Goal: Information Seeking & Learning: Find specific fact

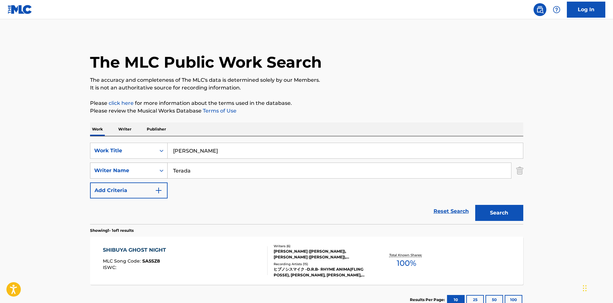
type input "[PERSON_NAME]"
click at [128, 168] on div "SearchWithCriteria4f086465-6747-4a9d-94b9-eadf46f686df Writer Name [PERSON_NAME]" at bounding box center [306, 170] width 433 height 16
paste input "[PERSON_NAME]"
type input "[PERSON_NAME]"
drag, startPoint x: 227, startPoint y: 150, endPoint x: 324, endPoint y: 165, distance: 98.5
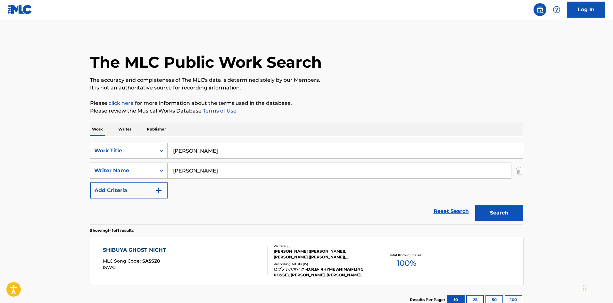
click at [335, 162] on div "SearchWithCriteriae26d3c89-0ae3-45d1-a097-436108b83d80 Work Title [PERSON_NAME]…" at bounding box center [306, 171] width 433 height 56
click at [495, 208] on button "Search" at bounding box center [499, 213] width 48 height 16
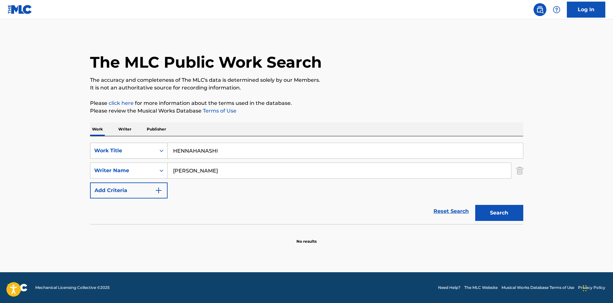
drag, startPoint x: 225, startPoint y: 154, endPoint x: 153, endPoint y: 147, distance: 72.7
click at [150, 146] on div "SearchWithCriteriae26d3c89-0ae3-45d1-a097-436108b83d80 Work Title HENNAHANASHI" at bounding box center [306, 151] width 433 height 16
paste input "YOJOUHAN"
click at [512, 214] on button "Search" at bounding box center [499, 213] width 48 height 16
click at [159, 139] on div "SearchWithCriteriae26d3c89-0ae3-45d1-a097-436108b83d80 Work Title YOJOUHAN Sear…" at bounding box center [306, 180] width 433 height 88
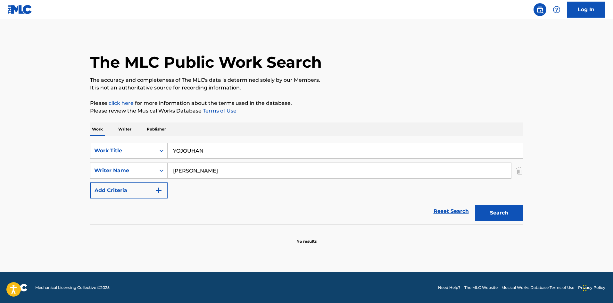
paste input "JIGOKUDOU"
type input "JIGOKUDOU"
drag, startPoint x: 179, startPoint y: 165, endPoint x: 159, endPoint y: 162, distance: 20.1
click at [159, 162] on div "SearchWithCriteriae26d3c89-0ae3-45d1-a097-436108b83d80 Work Title JIGOKUDOU Sea…" at bounding box center [306, 171] width 433 height 56
drag, startPoint x: 505, startPoint y: 211, endPoint x: 497, endPoint y: 209, distance: 8.2
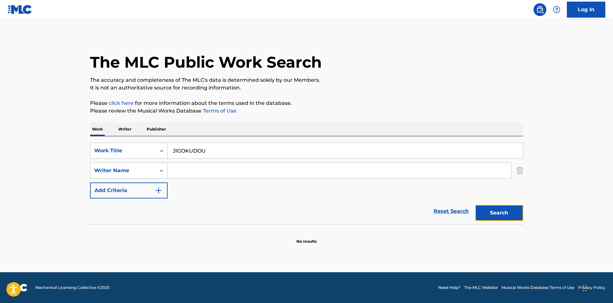
click at [505, 210] on button "Search" at bounding box center [499, 213] width 48 height 16
drag, startPoint x: 220, startPoint y: 143, endPoint x: 160, endPoint y: 144, distance: 59.9
click at [160, 144] on div "SearchWithCriteriae26d3c89-0ae3-45d1-a097-436108b83d80 Work Title JIGOKUDOU" at bounding box center [306, 151] width 433 height 16
paste input "BUNSAGASHINIKKI"
click at [486, 209] on button "Search" at bounding box center [499, 213] width 48 height 16
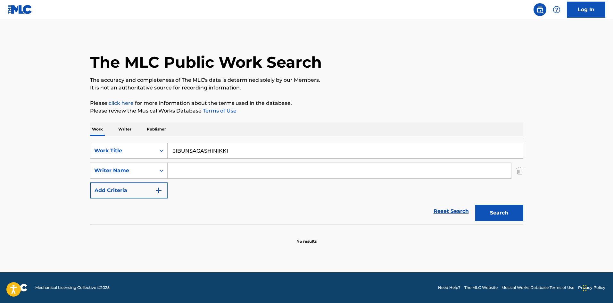
drag, startPoint x: 232, startPoint y: 151, endPoint x: 118, endPoint y: 138, distance: 115.4
click at [116, 137] on div "SearchWithCriteriae26d3c89-0ae3-45d1-a097-436108b83d80 Work Title JIBUNSAGASHIN…" at bounding box center [306, 180] width 433 height 88
paste input "NASTY GIRL [PERSON_NAME]"
drag, startPoint x: 234, startPoint y: 150, endPoint x: 291, endPoint y: 158, distance: 57.3
click at [291, 158] on input "NASTY GIRL [PERSON_NAME]" at bounding box center [345, 150] width 355 height 15
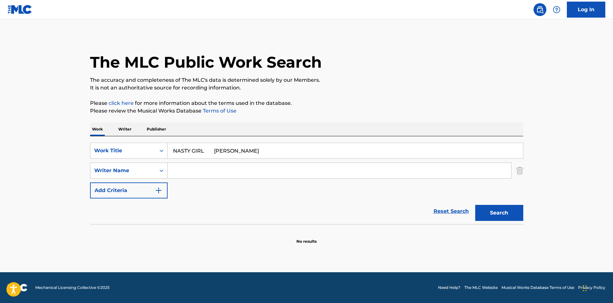
type input "NASTY GIRL [PERSON_NAME]"
click at [254, 170] on input "Search Form" at bounding box center [339, 170] width 343 height 15
paste input "Tsuchiya"
type input "Tsuchiya"
drag, startPoint x: 204, startPoint y: 148, endPoint x: 291, endPoint y: 169, distance: 89.0
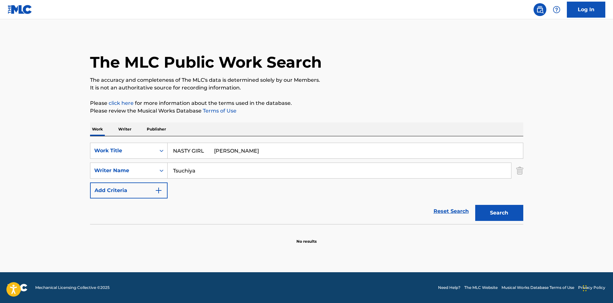
click at [301, 170] on div "SearchWithCriteriae26d3c89-0ae3-45d1-a097-436108b83d80 Work Title NASTY GIRL [P…" at bounding box center [306, 171] width 433 height 56
click at [495, 212] on button "Search" at bounding box center [499, 213] width 48 height 16
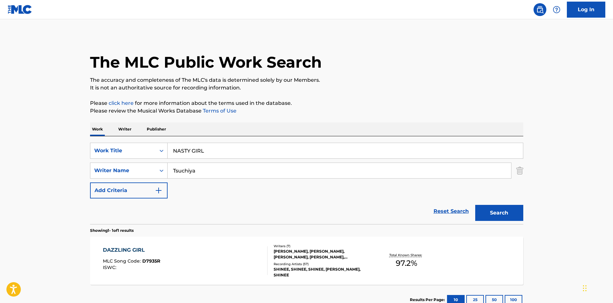
drag, startPoint x: 151, startPoint y: 144, endPoint x: 171, endPoint y: 160, distance: 24.9
click at [152, 146] on div "SearchWithCriteriae26d3c89-0ae3-45d1-a097-436108b83d80 Work Title NASTY GIRL" at bounding box center [306, 151] width 433 height 16
paste input "MINNADENOMEBAKOWAKUNAI"
type input "MINNADENOMEBAKOWAKUNAI"
drag, startPoint x: 161, startPoint y: 162, endPoint x: 163, endPoint y: 165, distance: 3.5
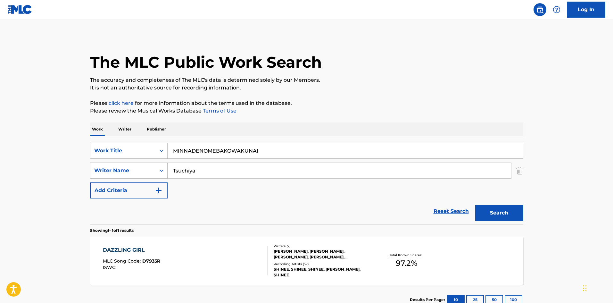
click at [161, 163] on div "SearchWithCriteria4f086465-6747-4a9d-94b9-eadf46f686df Writer Name [PERSON_NAME]" at bounding box center [306, 170] width 433 height 16
click at [519, 214] on button "Search" at bounding box center [499, 213] width 48 height 16
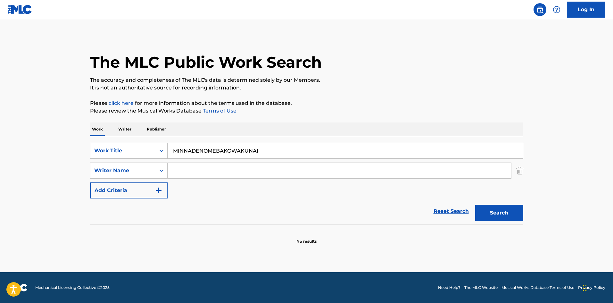
drag, startPoint x: 262, startPoint y: 153, endPoint x: 168, endPoint y: 146, distance: 94.5
click at [151, 134] on div "Work Writer Publisher SearchWithCriteriae26d3c89-0ae3-45d1-a097-436108b83d80 Wo…" at bounding box center [306, 183] width 433 height 122
paste input "B [PERSON_NAME] GOMENNE"
click at [479, 210] on button "Search" at bounding box center [499, 213] width 48 height 16
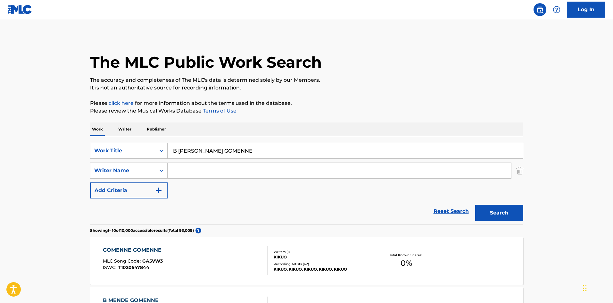
scroll to position [32, 0]
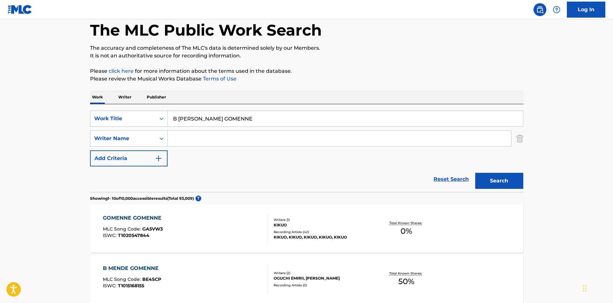
drag, startPoint x: 235, startPoint y: 119, endPoint x: 177, endPoint y: 103, distance: 60.1
paste input "OMAD 4"
drag, startPoint x: 217, startPoint y: 119, endPoint x: 148, endPoint y: 110, distance: 70.5
click at [147, 110] on div "SearchWithCriteriae26d3c89-0ae3-45d1-a097-436108b83d80 Work Title B GOMAD 4 Sea…" at bounding box center [306, 148] width 433 height 88
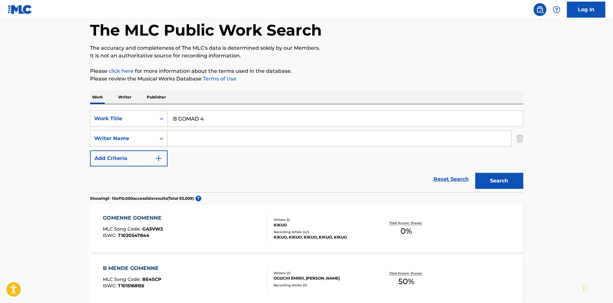
paste input "Search Form"
click at [490, 175] on button "Search" at bounding box center [499, 181] width 48 height 16
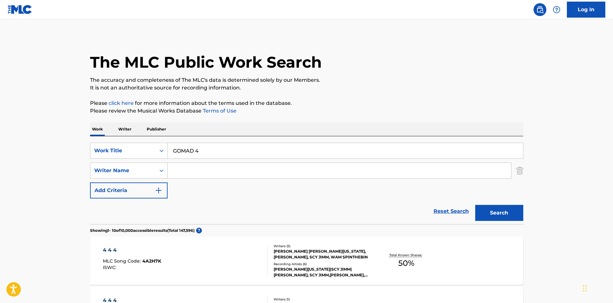
drag, startPoint x: 212, startPoint y: 152, endPoint x: 151, endPoint y: 141, distance: 62.3
click at [150, 141] on div "SearchWithCriteriae26d3c89-0ae3-45d1-a097-436108b83d80 Work Title GOMAD 4 Searc…" at bounding box center [306, 180] width 433 height 88
paste input "KADODE 1"
click at [482, 212] on button "Search" at bounding box center [499, 213] width 48 height 16
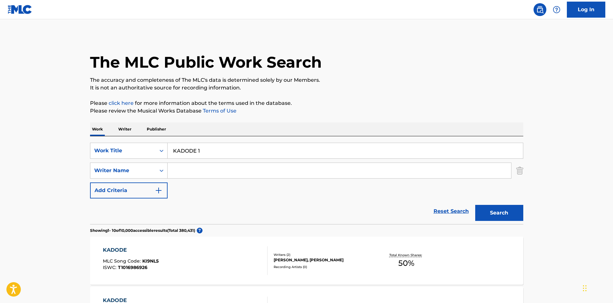
drag, startPoint x: 199, startPoint y: 150, endPoint x: 203, endPoint y: 149, distance: 5.1
click at [202, 149] on input "KADODE 1" at bounding box center [345, 150] width 355 height 15
click at [486, 213] on button "Search" at bounding box center [499, 213] width 48 height 16
drag, startPoint x: 199, startPoint y: 150, endPoint x: 203, endPoint y: 150, distance: 3.9
click at [203, 150] on input "KADODE 2" at bounding box center [345, 150] width 355 height 15
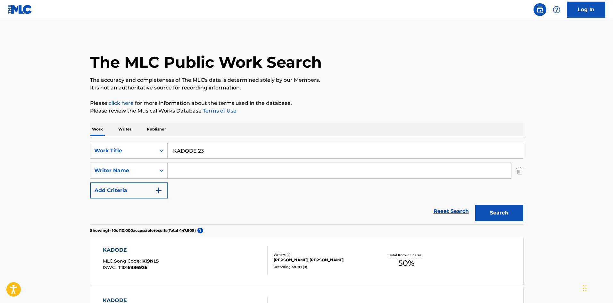
drag, startPoint x: 197, startPoint y: 149, endPoint x: 225, endPoint y: 150, distance: 28.5
click at [226, 150] on input "KADODE 23" at bounding box center [345, 150] width 355 height 15
click at [196, 150] on input "KADODE3" at bounding box center [345, 150] width 355 height 15
click at [500, 212] on button "Search" at bounding box center [499, 213] width 48 height 16
drag, startPoint x: 199, startPoint y: 150, endPoint x: 205, endPoint y: 151, distance: 6.1
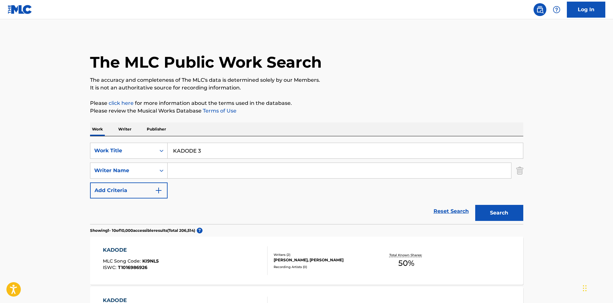
click at [205, 151] on input "KADODE 3" at bounding box center [345, 150] width 355 height 15
drag, startPoint x: 501, startPoint y: 210, endPoint x: 490, endPoint y: 208, distance: 10.7
click at [501, 210] on button "Search" at bounding box center [499, 213] width 48 height 16
click at [198, 148] on input "KADODE 4" at bounding box center [345, 150] width 355 height 15
click at [496, 206] on button "Search" at bounding box center [499, 213] width 48 height 16
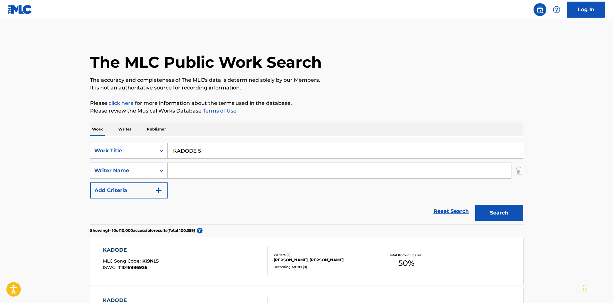
drag, startPoint x: 159, startPoint y: 139, endPoint x: 141, endPoint y: 142, distance: 18.4
click at [137, 137] on div "SearchWithCriteriae26d3c89-0ae3-45d1-a097-436108b83d80 Work Title KADODE 5 Sear…" at bounding box center [306, 180] width 433 height 88
paste input "URAKA 1"
click at [496, 212] on button "Search" at bounding box center [499, 213] width 48 height 16
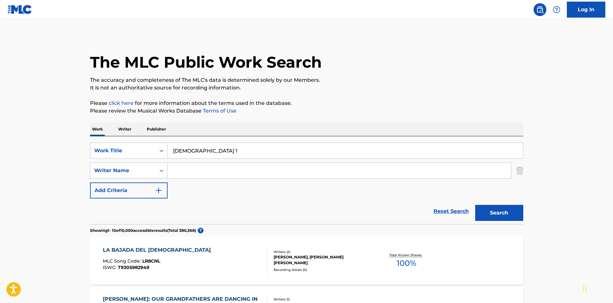
drag, startPoint x: 198, startPoint y: 147, endPoint x: 255, endPoint y: 175, distance: 63.3
click at [148, 145] on div "SearchWithCriteriae26d3c89-0ae3-45d1-a097-436108b83d80 Work Title KURAKA 1" at bounding box center [306, 151] width 433 height 16
paste input "POROMORU"
click at [511, 210] on button "Search" at bounding box center [499, 213] width 48 height 16
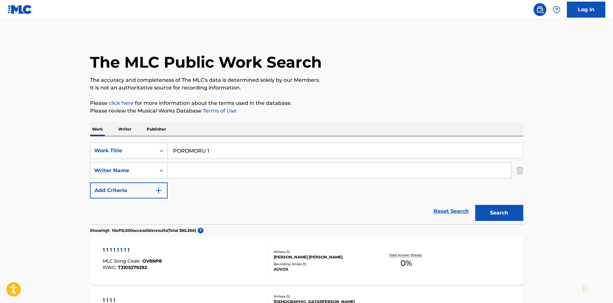
click at [210, 151] on input "POROMORU 1" at bounding box center [345, 150] width 355 height 15
click at [513, 213] on button "Search" at bounding box center [499, 213] width 48 height 16
click at [211, 152] on input "POROMORU 2" at bounding box center [345, 150] width 355 height 15
drag, startPoint x: 487, startPoint y: 213, endPoint x: 484, endPoint y: 212, distance: 3.4
click at [487, 213] on button "Search" at bounding box center [499, 213] width 48 height 16
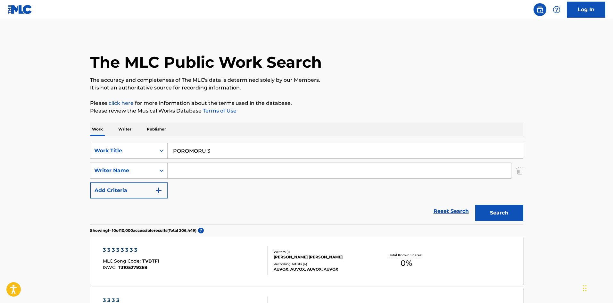
click at [210, 151] on input "POROMORU 3" at bounding box center [345, 150] width 355 height 15
click at [481, 209] on button "Search" at bounding box center [499, 213] width 48 height 16
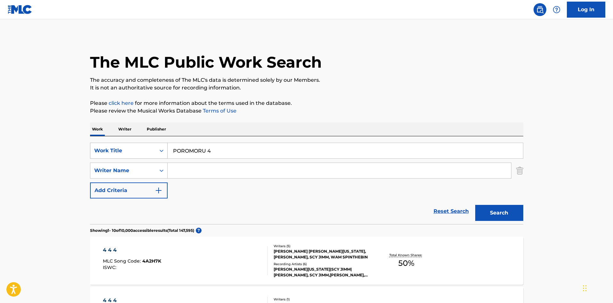
click at [147, 143] on div "SearchWithCriteriae26d3c89-0ae3-45d1-a097-436108b83d80 Work Title POROMORU 4" at bounding box center [306, 151] width 433 height 16
paste input "DENARA 5"
click at [487, 214] on button "Search" at bounding box center [499, 213] width 48 height 16
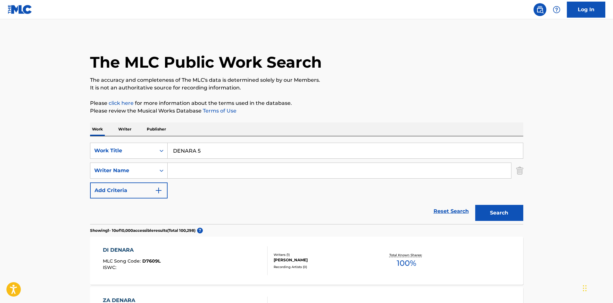
drag, startPoint x: 197, startPoint y: 150, endPoint x: 202, endPoint y: 149, distance: 5.2
click at [202, 149] on input "DENARA 5" at bounding box center [345, 150] width 355 height 15
click at [508, 208] on button "Search" at bounding box center [499, 213] width 48 height 16
click at [200, 151] on input "DENARA 4" at bounding box center [345, 150] width 355 height 15
click at [492, 210] on button "Search" at bounding box center [499, 213] width 48 height 16
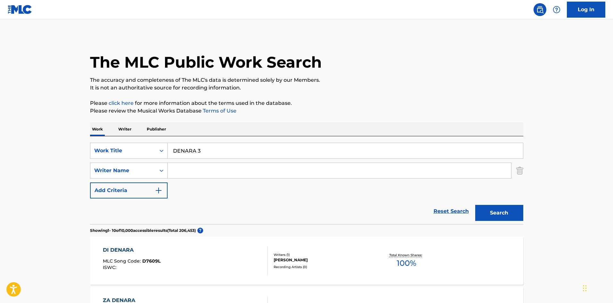
click at [201, 151] on input "DENARA 3" at bounding box center [345, 150] width 355 height 15
drag, startPoint x: 197, startPoint y: 150, endPoint x: 202, endPoint y: 150, distance: 5.4
click at [202, 150] on input "DENARA 3" at bounding box center [345, 150] width 355 height 15
drag, startPoint x: 494, startPoint y: 214, endPoint x: 498, endPoint y: 211, distance: 5.0
click at [496, 211] on button "Search" at bounding box center [499, 213] width 48 height 16
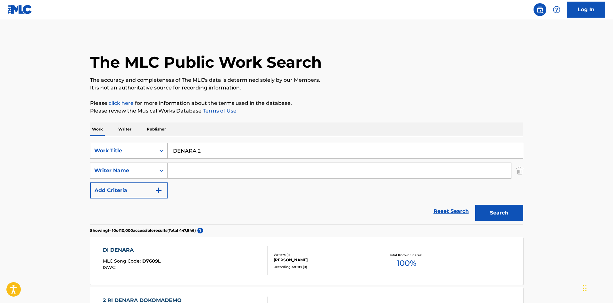
click at [163, 144] on div "SearchWithCriteriae26d3c89-0ae3-45d1-a097-436108b83d80 Work Title DENARA 2" at bounding box center [306, 151] width 433 height 16
paste input "PAST FUTURE"
type input "PAST FUTURE"
click at [493, 207] on button "Search" at bounding box center [499, 213] width 48 height 16
click at [220, 167] on input "Search Form" at bounding box center [339, 170] width 343 height 15
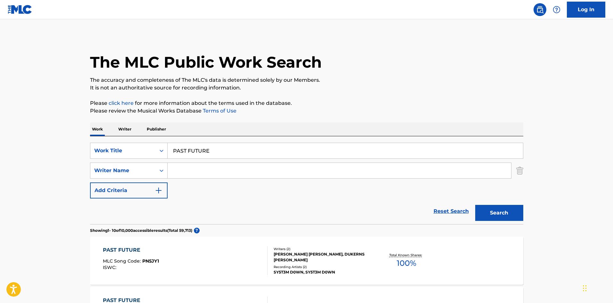
paste input "Mellrin"
type input "Mellrin"
click at [505, 213] on button "Search" at bounding box center [499, 213] width 48 height 16
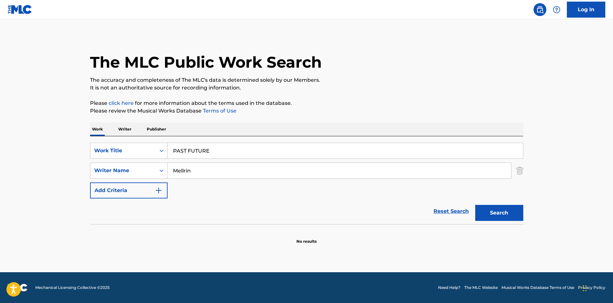
drag, startPoint x: 167, startPoint y: 142, endPoint x: 153, endPoint y: 141, distance: 13.8
click at [153, 140] on div "SearchWithCriteriae26d3c89-0ae3-45d1-a097-436108b83d80 Work Title PAST FUTURE S…" at bounding box center [306, 180] width 433 height 88
paste input "CHAIRABU"
drag, startPoint x: 164, startPoint y: 144, endPoint x: 166, endPoint y: 150, distance: 6.2
click at [164, 146] on div "SearchWithCriteriae26d3c89-0ae3-45d1-a097-436108b83d80 Work Title CHAIRABUE" at bounding box center [306, 151] width 433 height 16
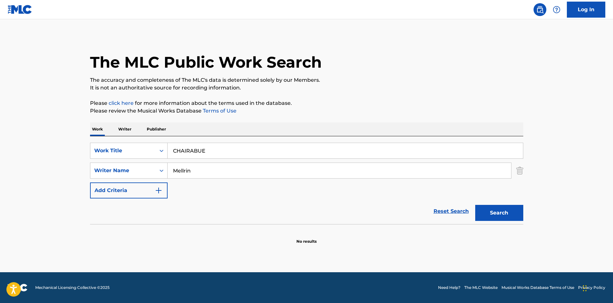
paste input "Search Form"
type input "CHAIRABU"
click at [162, 164] on div "SearchWithCriteria4f086465-6747-4a9d-94b9-eadf46f686df Writer Name [PERSON_NAME]" at bounding box center [306, 170] width 433 height 16
click at [493, 213] on button "Search" at bounding box center [499, 213] width 48 height 16
drag, startPoint x: 200, startPoint y: 151, endPoint x: 165, endPoint y: 148, distance: 35.4
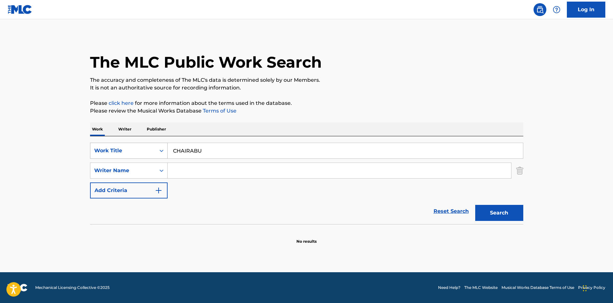
click at [161, 146] on div "SearchWithCriteriae26d3c89-0ae3-45d1-a097-436108b83d80 Work Title CHAIRABU" at bounding box center [306, 151] width 433 height 16
paste input "YOWAMUSHIPAREEDO"
click at [502, 215] on button "Search" at bounding box center [499, 213] width 48 height 16
drag, startPoint x: 232, startPoint y: 145, endPoint x: 179, endPoint y: 145, distance: 52.8
click at [147, 135] on div "Work Writer Publisher SearchWithCriteriae26d3c89-0ae3-45d1-a097-436108b83d80 Wo…" at bounding box center [306, 183] width 433 height 122
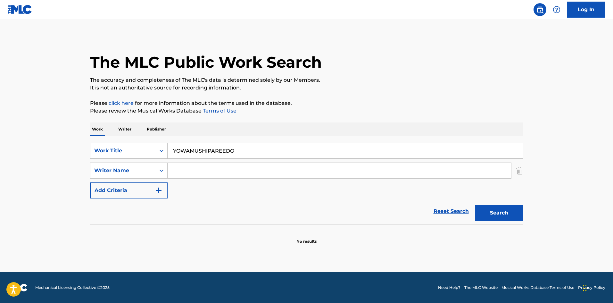
paste input "TUMOROOSAIKYOU"
click at [517, 210] on button "Search" at bounding box center [499, 213] width 48 height 16
drag, startPoint x: 228, startPoint y: 150, endPoint x: 118, endPoint y: 135, distance: 110.5
click at [114, 132] on div "Work Writer Publisher SearchWithCriteriae26d3c89-0ae3-45d1-a097-436108b83d80 Wo…" at bounding box center [306, 183] width 433 height 122
paste input "SUNSET FEELING [PERSON_NAME]"
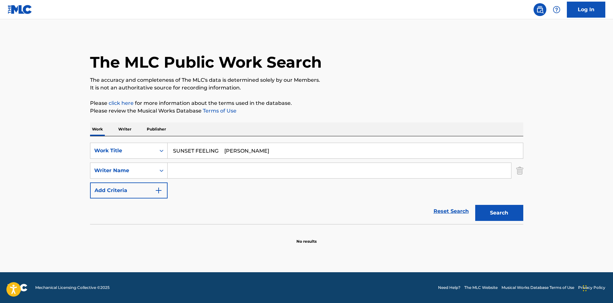
drag, startPoint x: 259, startPoint y: 150, endPoint x: 325, endPoint y: 154, distance: 66.5
click at [325, 154] on input "SUNSET FEELING [PERSON_NAME]" at bounding box center [345, 150] width 355 height 15
type input "SUNSET FEELING Matsuzawa"
click at [222, 175] on input "Search Form" at bounding box center [339, 170] width 343 height 15
paste input "[PERSON_NAME]"
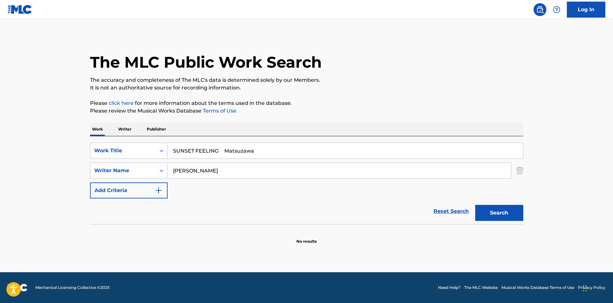
type input "[PERSON_NAME]"
drag, startPoint x: 231, startPoint y: 153, endPoint x: 314, endPoint y: 172, distance: 84.4
click at [332, 168] on div "SearchWithCriteriae26d3c89-0ae3-45d1-a097-436108b83d80 Work Title SUNSET FEELIN…" at bounding box center [306, 171] width 433 height 56
click at [490, 208] on button "Search" at bounding box center [499, 213] width 48 height 16
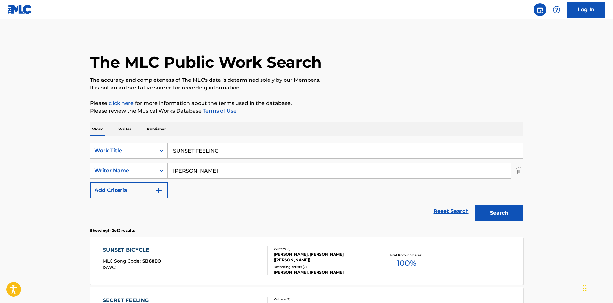
drag, startPoint x: 219, startPoint y: 152, endPoint x: 171, endPoint y: 146, distance: 48.7
click at [167, 145] on div "SearchWithCriteriae26d3c89-0ae3-45d1-a097-436108b83d80 Work Title SUNSET FEELING" at bounding box center [306, 151] width 433 height 16
paste input "YURUKU YURERU"
type input "YURUKU YURERU"
click at [152, 162] on div "SearchWithCriteria4f086465-6747-4a9d-94b9-eadf46f686df Writer Name [PERSON_NAME]" at bounding box center [306, 170] width 433 height 16
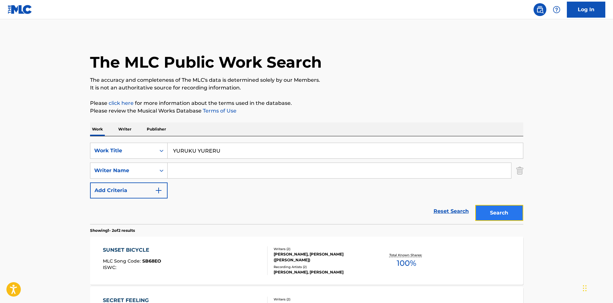
click at [490, 212] on button "Search" at bounding box center [499, 213] width 48 height 16
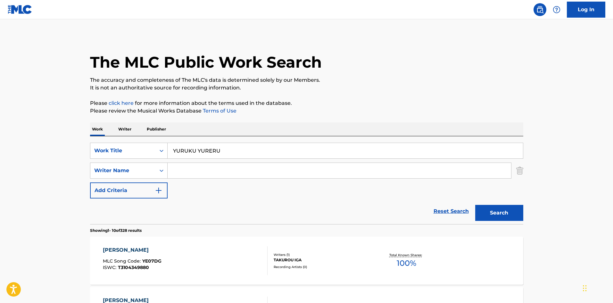
click at [216, 154] on input "YURUKU YURERU" at bounding box center [345, 150] width 355 height 15
drag, startPoint x: 229, startPoint y: 153, endPoint x: 181, endPoint y: 162, distance: 48.2
click at [156, 148] on div "SearchWithCriteriae26d3c89-0ae3-45d1-a097-436108b83d80 Work Title YURUKU YURERU" at bounding box center [306, 151] width 433 height 16
paste input "BACK TO THE PAST"
type input "BACK TO THE PAST"
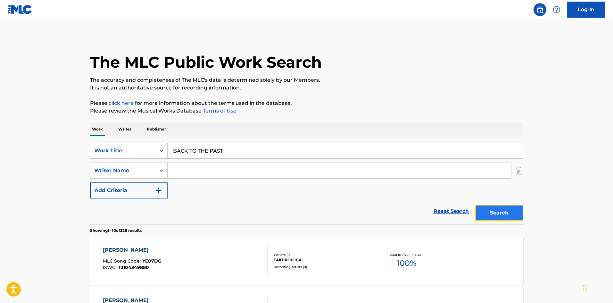
click at [489, 214] on button "Search" at bounding box center [499, 213] width 48 height 16
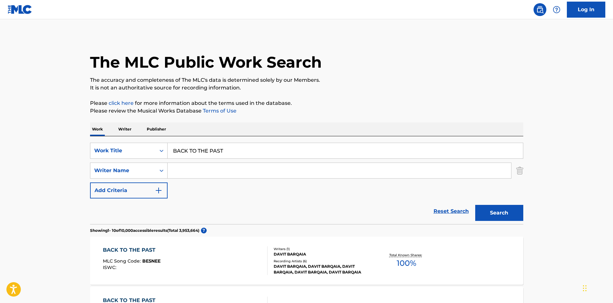
drag, startPoint x: 196, startPoint y: 176, endPoint x: 215, endPoint y: 175, distance: 18.3
click at [197, 175] on input "Search Form" at bounding box center [339, 170] width 343 height 15
paste input "Boi Peach"
click at [509, 214] on button "Search" at bounding box center [499, 213] width 48 height 16
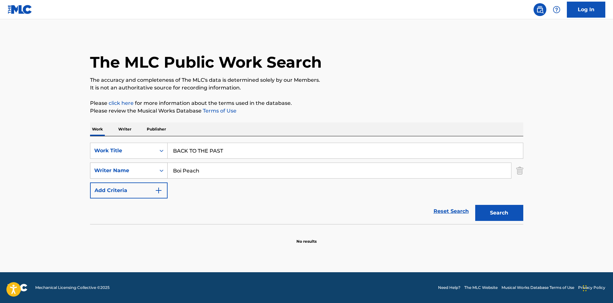
drag, startPoint x: 199, startPoint y: 172, endPoint x: 160, endPoint y: 163, distance: 40.1
click at [160, 163] on div "SearchWithCriteria4f086465-6747-4a9d-94b9-eadf46f686df Writer Name [PERSON_NAME]" at bounding box center [306, 170] width 433 height 16
paste input "[PERSON_NAME]"
type input "[PERSON_NAME]"
click at [498, 211] on button "Search" at bounding box center [499, 213] width 48 height 16
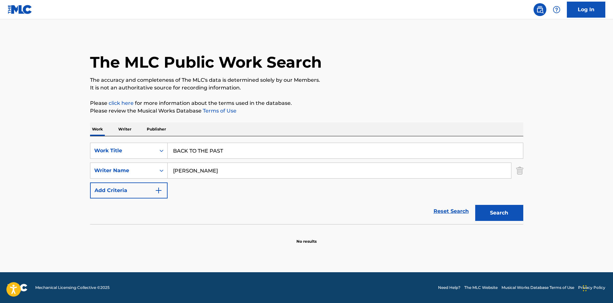
drag, startPoint x: 224, startPoint y: 148, endPoint x: 153, endPoint y: 142, distance: 71.4
click at [148, 140] on div "SearchWithCriteriae26d3c89-0ae3-45d1-a097-436108b83d80 Work Title BACK TO THE P…" at bounding box center [306, 180] width 433 height 88
paste input "CURE [DEMOGRAPHIC_DATA]"
drag, startPoint x: 227, startPoint y: 154, endPoint x: 229, endPoint y: 160, distance: 6.3
click at [241, 156] on input "CURE [DEMOGRAPHIC_DATA]" at bounding box center [345, 150] width 355 height 15
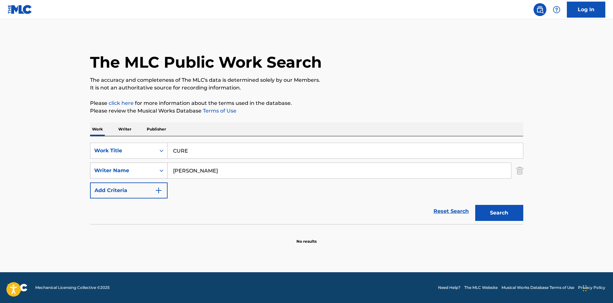
type input "CURE"
click at [161, 166] on div "SearchWithCriteria4f086465-6747-4a9d-94b9-eadf46f686df Writer Name [PERSON_NAME]" at bounding box center [306, 170] width 433 height 16
paste input "[DEMOGRAPHIC_DATA]"
type input "[DEMOGRAPHIC_DATA]"
click at [476, 211] on button "Search" at bounding box center [499, 213] width 48 height 16
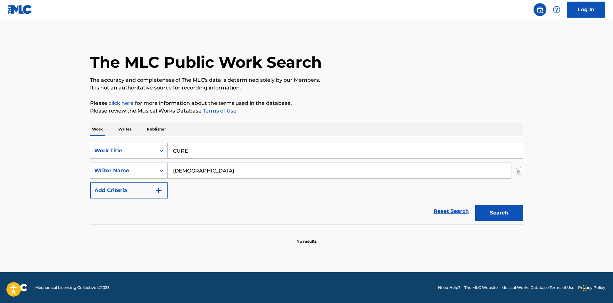
click at [128, 127] on p "Writer" at bounding box center [124, 128] width 17 height 13
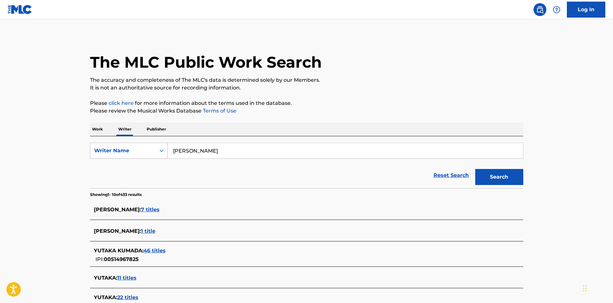
drag, startPoint x: 173, startPoint y: 144, endPoint x: 162, endPoint y: 145, distance: 11.3
click at [161, 145] on div "SearchWithCriteria310863d7-5cce-4fab-96a9-47039ac86978 Writer Name [PERSON_NAME]" at bounding box center [306, 151] width 433 height 16
paste input "[DEMOGRAPHIC_DATA]"
type input "[DEMOGRAPHIC_DATA]"
click at [496, 179] on button "Search" at bounding box center [499, 177] width 48 height 16
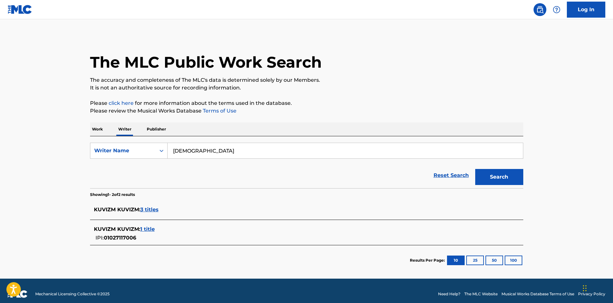
click at [96, 130] on p "Work" at bounding box center [97, 128] width 15 height 13
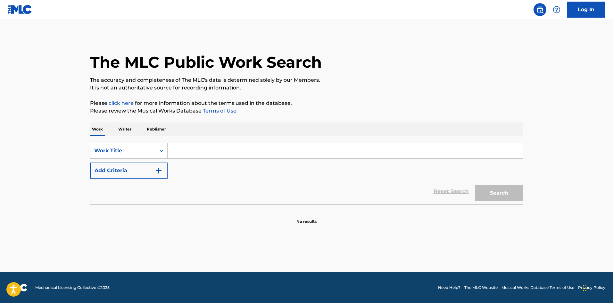
click at [189, 154] on input "Search Form" at bounding box center [345, 150] width 355 height 15
paste input "CURE"
drag, startPoint x: 160, startPoint y: 139, endPoint x: 151, endPoint y: 139, distance: 8.3
click at [152, 139] on div "SearchWithCriteriae26d3c89-0ae3-45d1-a097-436108b83d80 Work Title CURE Add Crit…" at bounding box center [306, 170] width 433 height 68
paste input "[DEMOGRAPHIC_DATA]"
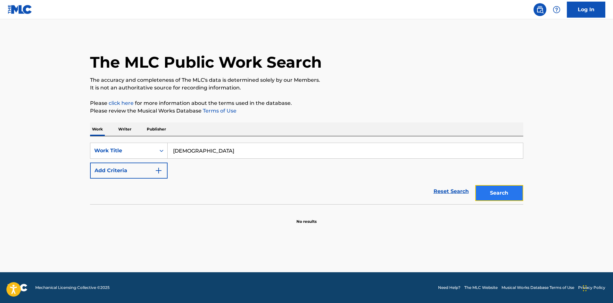
click at [488, 194] on button "Search" at bounding box center [499, 193] width 48 height 16
click at [174, 149] on input "[DEMOGRAPHIC_DATA]" at bounding box center [345, 150] width 355 height 15
paste input "CURE"
click at [201, 151] on input "CURE [DEMOGRAPHIC_DATA]" at bounding box center [345, 150] width 355 height 15
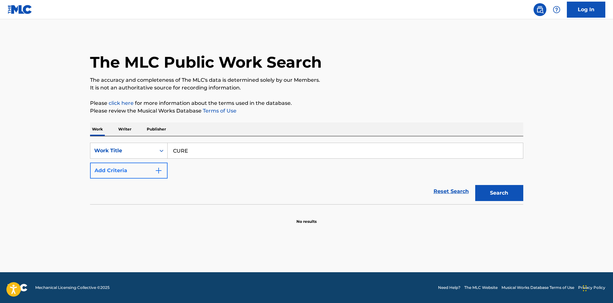
type input "CURE"
click at [161, 171] on img "Search Form" at bounding box center [159, 171] width 8 height 8
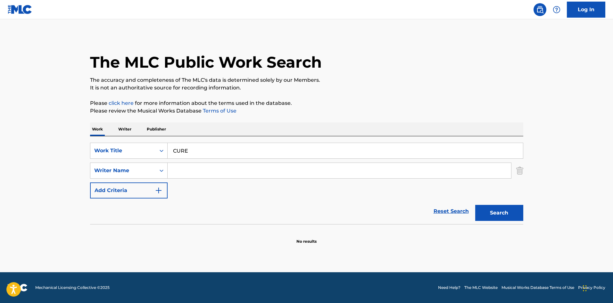
click at [215, 164] on input "Search Form" at bounding box center [339, 170] width 343 height 15
paste input "[DEMOGRAPHIC_DATA]"
type input "[DEMOGRAPHIC_DATA]"
click at [492, 216] on button "Search" at bounding box center [499, 213] width 48 height 16
drag, startPoint x: 189, startPoint y: 150, endPoint x: 150, endPoint y: 148, distance: 38.5
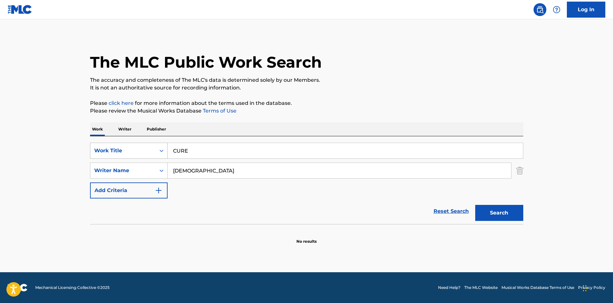
click at [150, 148] on div "SearchWithCriteriae26d3c89-0ae3-45d1-a097-436108b83d80 Work Title CURE" at bounding box center [306, 151] width 433 height 16
paste input "[PERSON_NAME]"
drag, startPoint x: 504, startPoint y: 209, endPoint x: 496, endPoint y: 201, distance: 11.6
click at [504, 209] on button "Search" at bounding box center [499, 213] width 48 height 16
drag, startPoint x: 150, startPoint y: 141, endPoint x: 211, endPoint y: 155, distance: 62.4
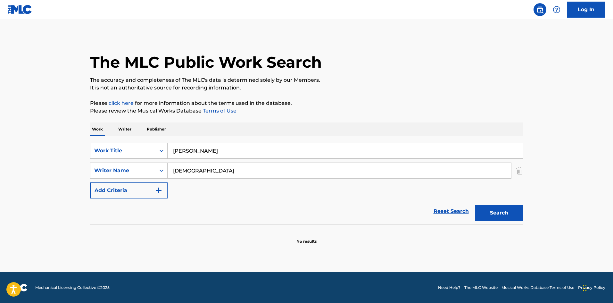
click at [148, 141] on div "SearchWithCriteriae26d3c89-0ae3-45d1-a097-436108b83d80 Work Title YOKO SearchWi…" at bounding box center [306, 180] width 433 height 88
paste input "ADMINADMIN"
type input "ADMINADMIN"
click at [481, 208] on button "Search" at bounding box center [499, 213] width 48 height 16
drag, startPoint x: 158, startPoint y: 164, endPoint x: 154, endPoint y: 172, distance: 8.9
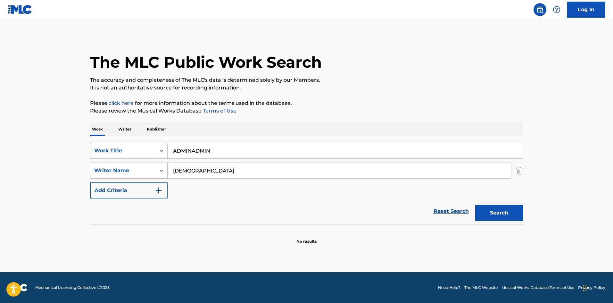
click at [156, 164] on div "SearchWithCriteria4f086465-6747-4a9d-94b9-eadf46f686df Writer Name [PERSON_NAME]" at bounding box center [306, 170] width 433 height 16
paste input "okatu"
type input "Kokatu"
click at [494, 209] on button "Search" at bounding box center [499, 213] width 48 height 16
click at [140, 129] on div "Work Writer Publisher SearchWithCriteriae26d3c89-0ae3-45d1-a097-436108b83d80 Wo…" at bounding box center [306, 183] width 433 height 122
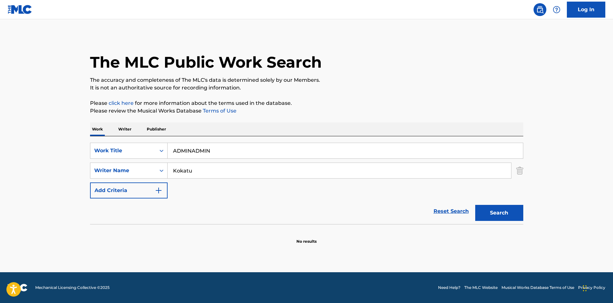
paste input "ZKAI"
type input "ZKAI"
click at [505, 214] on button "Search" at bounding box center [499, 213] width 48 height 16
